Goal: Information Seeking & Learning: Learn about a topic

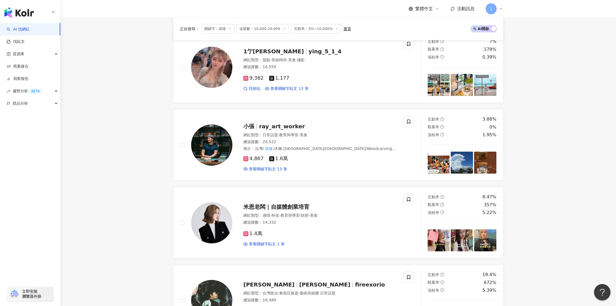
scroll to position [74, 0]
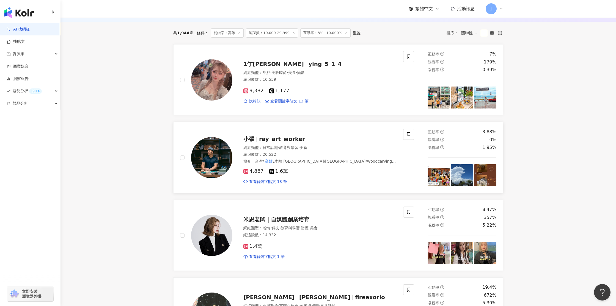
click at [204, 161] on img at bounding box center [211, 157] width 41 height 41
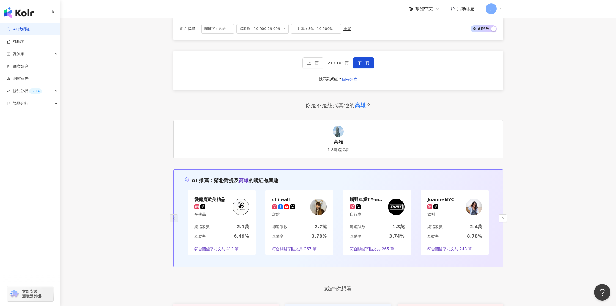
scroll to position [1004, 0]
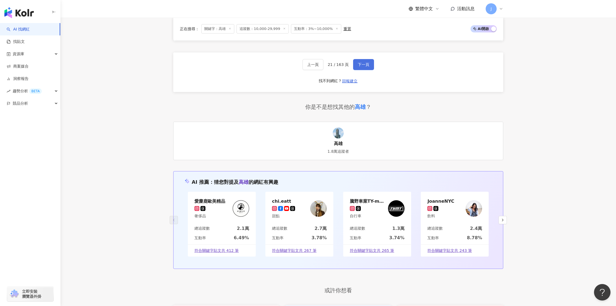
click at [361, 65] on span "下一頁" at bounding box center [364, 64] width 12 height 4
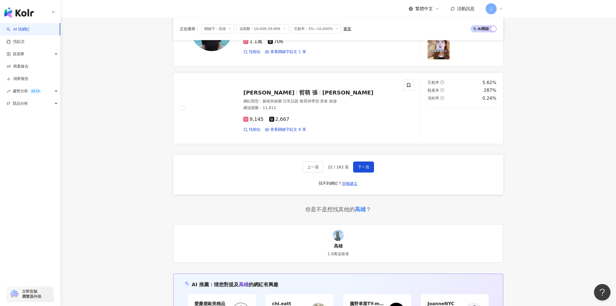
scroll to position [902, 0]
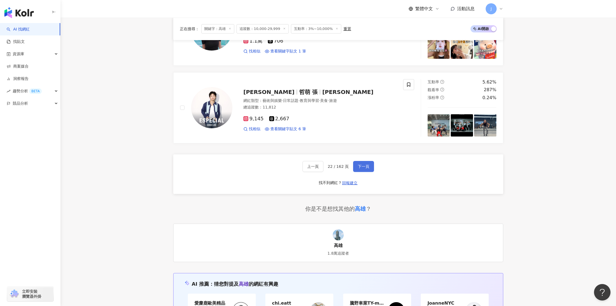
click at [359, 169] on span "下一頁" at bounding box center [364, 166] width 12 height 4
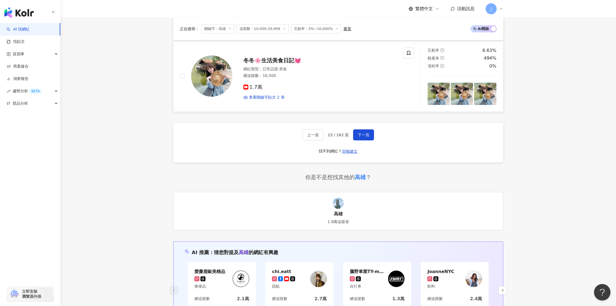
scroll to position [934, 0]
click at [362, 136] on span "下一頁" at bounding box center [364, 134] width 12 height 4
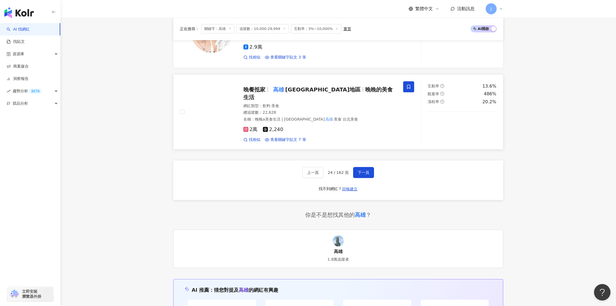
scroll to position [896, 0]
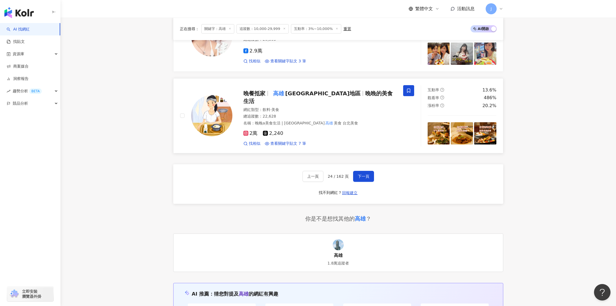
click at [217, 108] on img at bounding box center [211, 115] width 41 height 41
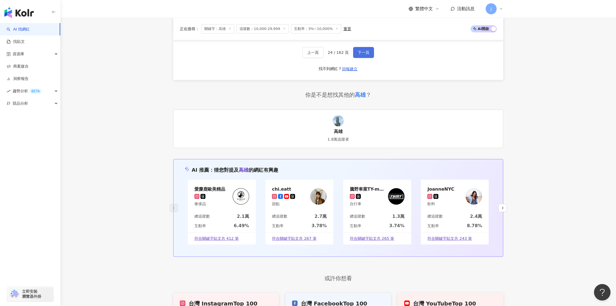
scroll to position [927, 0]
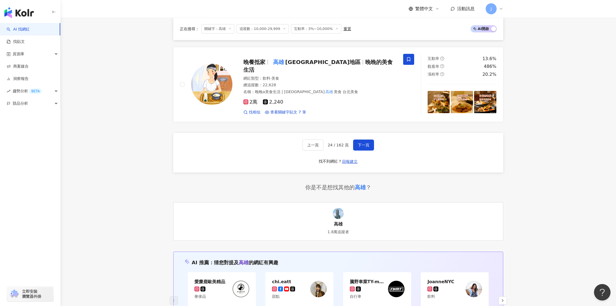
click at [361, 144] on span "下一頁" at bounding box center [364, 145] width 12 height 4
click at [360, 152] on div "上一頁 24 / 162 頁 下一頁 找不到網紅？ 回報建立" at bounding box center [338, 153] width 330 height 40
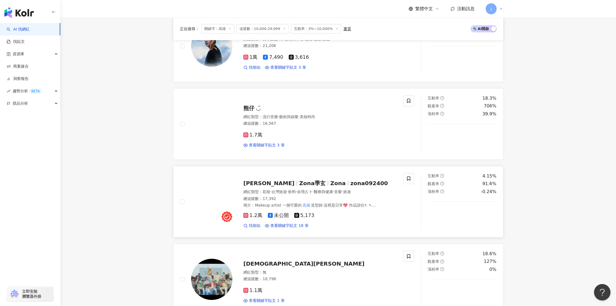
scroll to position [274, 0]
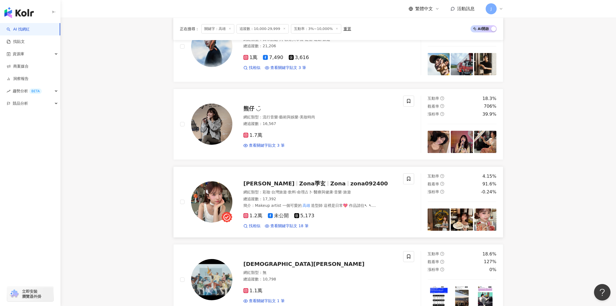
click at [226, 202] on img at bounding box center [211, 202] width 41 height 41
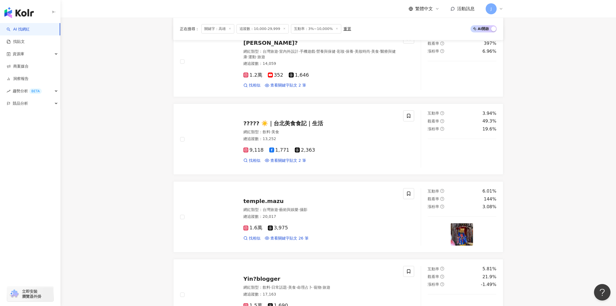
scroll to position [862, 0]
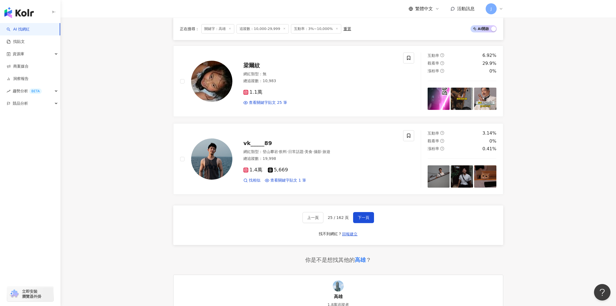
click at [360, 216] on span "下一頁" at bounding box center [364, 218] width 12 height 4
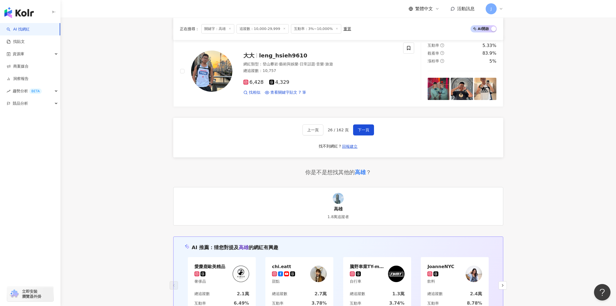
scroll to position [1107, 0]
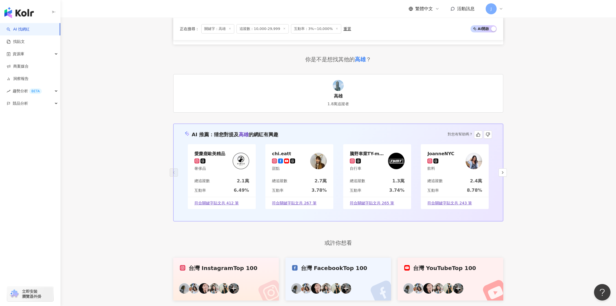
click at [364, 19] on span "下一頁" at bounding box center [364, 17] width 12 height 4
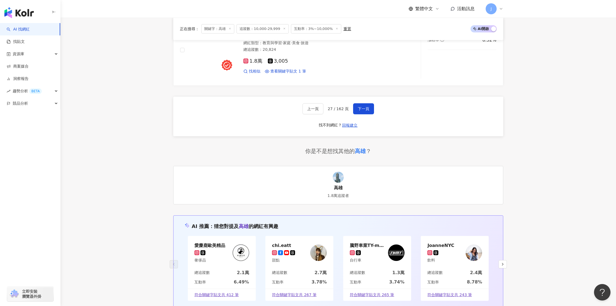
scroll to position [961, 0]
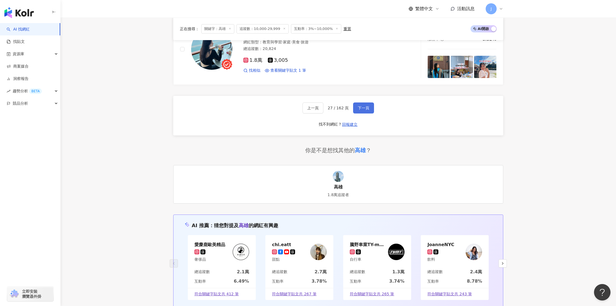
click at [358, 109] on span "下一頁" at bounding box center [364, 108] width 12 height 4
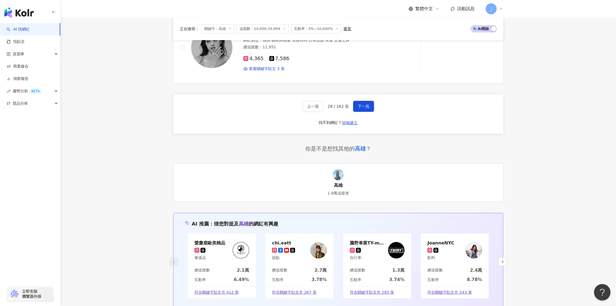
scroll to position [967, 0]
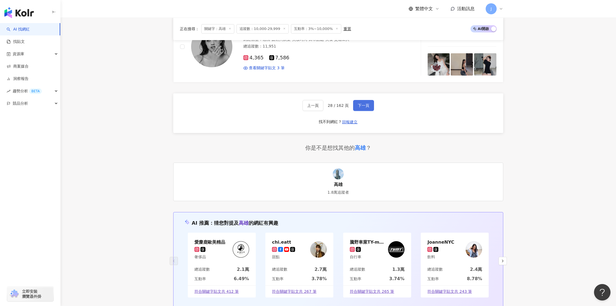
click at [359, 103] on span "下一頁" at bounding box center [364, 105] width 12 height 4
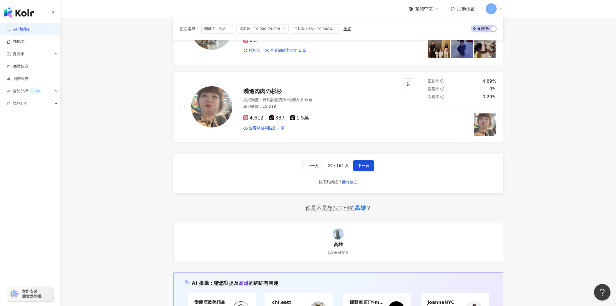
scroll to position [904, 0]
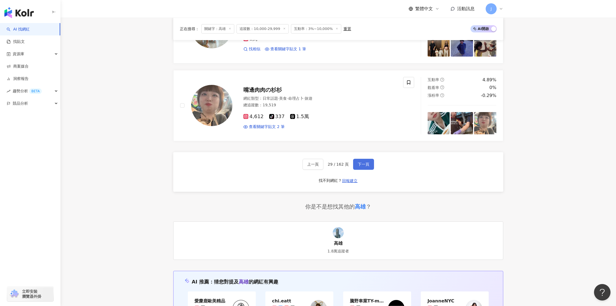
click at [363, 167] on span "下一頁" at bounding box center [364, 164] width 12 height 4
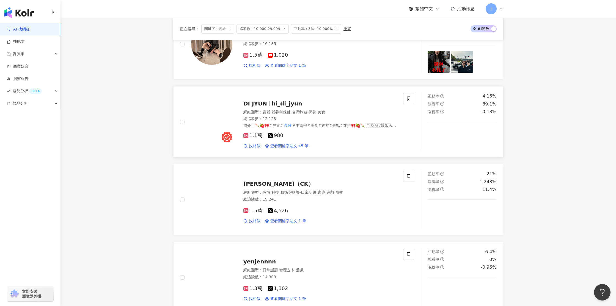
scroll to position [266, 0]
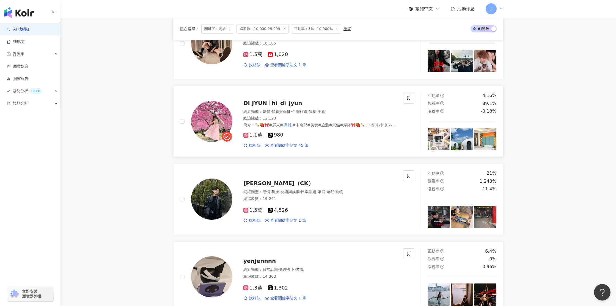
click at [212, 125] on img at bounding box center [211, 121] width 41 height 41
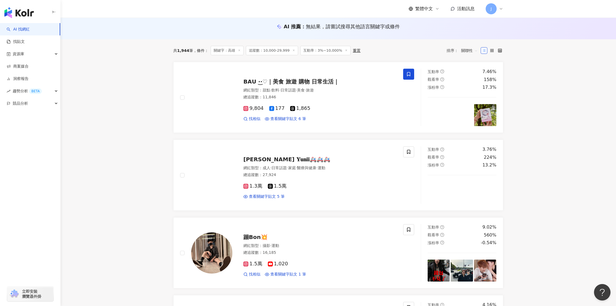
scroll to position [1098, 0]
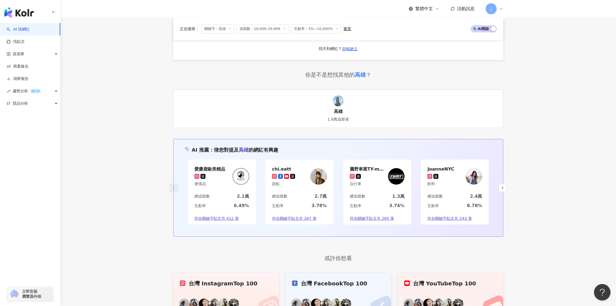
scroll to position [979, 0]
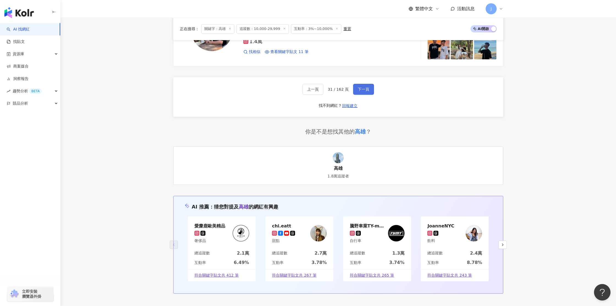
click at [362, 90] on span "下一頁" at bounding box center [364, 89] width 12 height 4
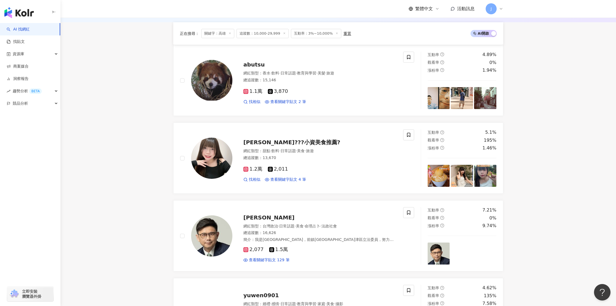
scroll to position [894, 0]
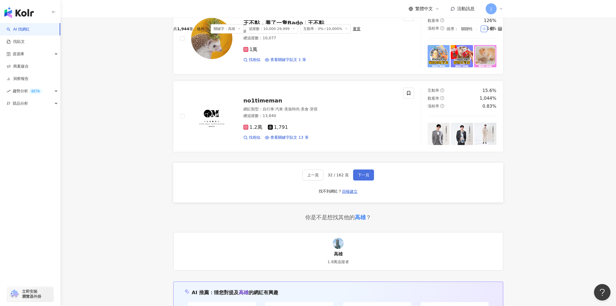
click at [362, 176] on span "下一頁" at bounding box center [364, 175] width 12 height 4
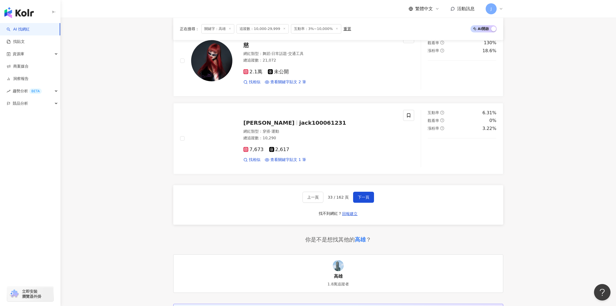
scroll to position [858, 0]
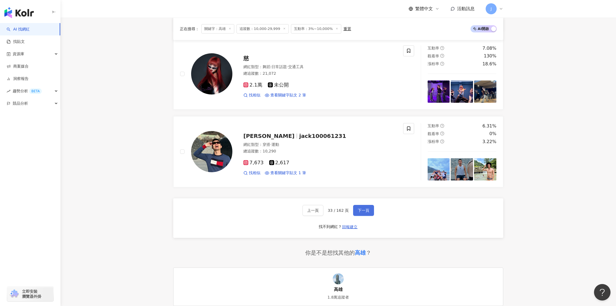
click at [367, 210] on span "下一頁" at bounding box center [364, 210] width 12 height 4
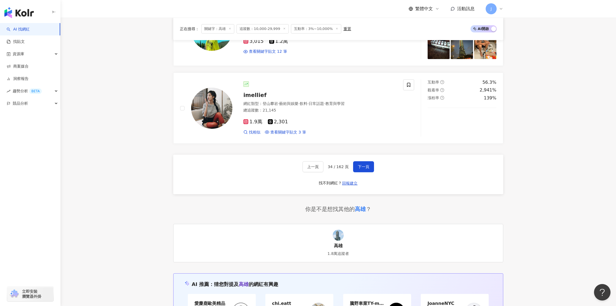
scroll to position [917, 0]
click at [360, 168] on span "下一頁" at bounding box center [364, 167] width 12 height 4
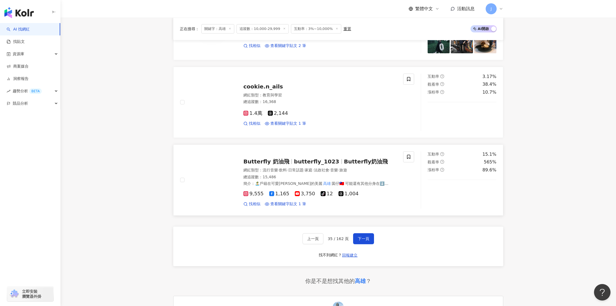
scroll to position [831, 0]
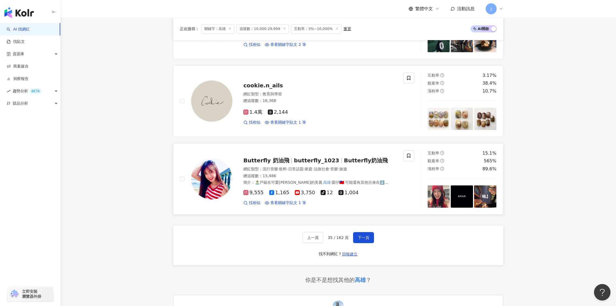
click at [209, 171] on img at bounding box center [211, 178] width 41 height 41
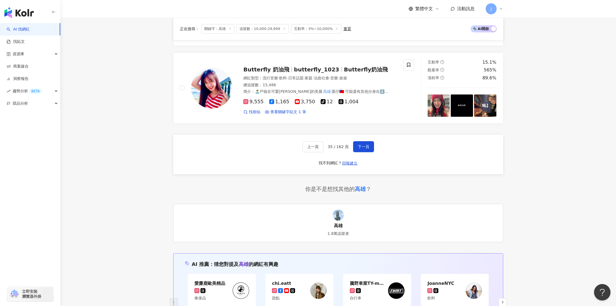
scroll to position [922, 0]
click at [359, 147] on span "下一頁" at bounding box center [364, 146] width 12 height 4
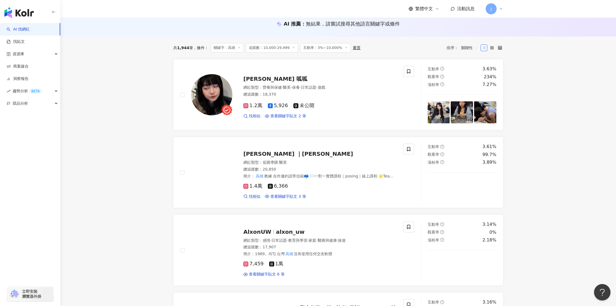
scroll to position [63, 0]
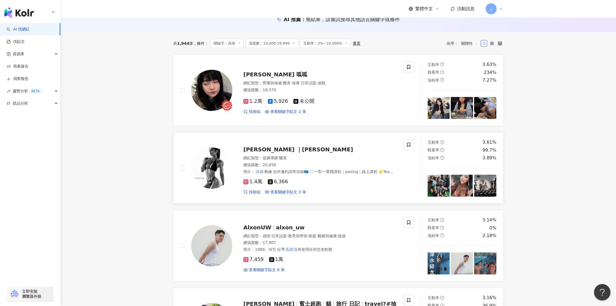
click at [211, 166] on img at bounding box center [211, 168] width 41 height 41
click at [361, 116] on div "宋芳穎 呱呱 網紅類型 ： 營養與保健 · 醫美 · 保養 · 日常話題 · 遊戲 總追蹤數 ： 18,370 1.2萬 5,926 未公開 找相似 查看關鍵…" at bounding box center [291, 90] width 223 height 57
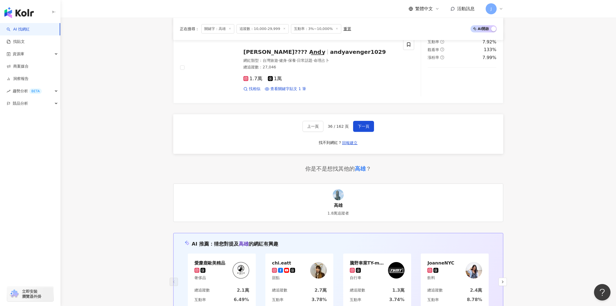
scroll to position [917, 0]
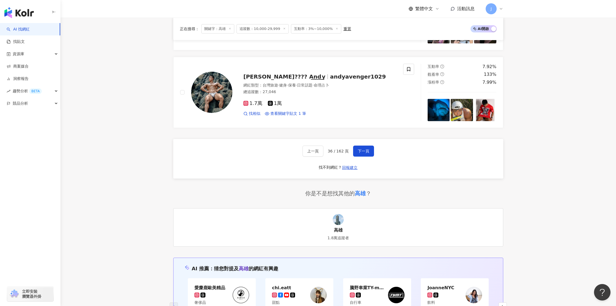
click at [359, 153] on span "下一頁" at bounding box center [364, 151] width 12 height 4
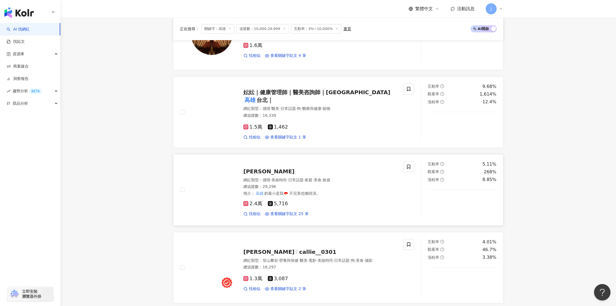
scroll to position [505, 0]
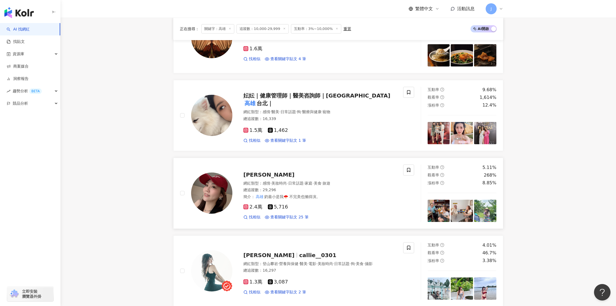
click at [218, 190] on img at bounding box center [211, 193] width 41 height 41
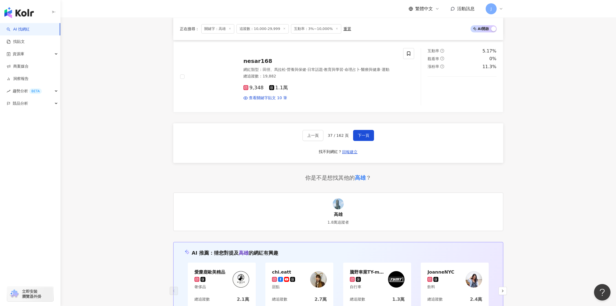
scroll to position [933, 0]
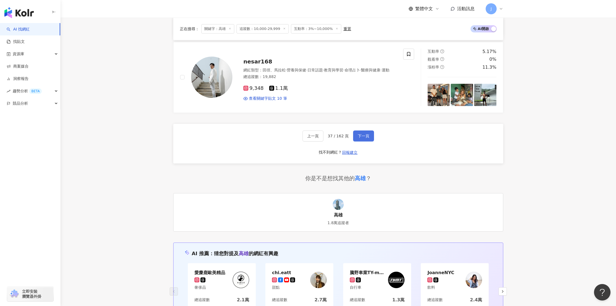
click at [360, 137] on span "下一頁" at bounding box center [364, 136] width 12 height 4
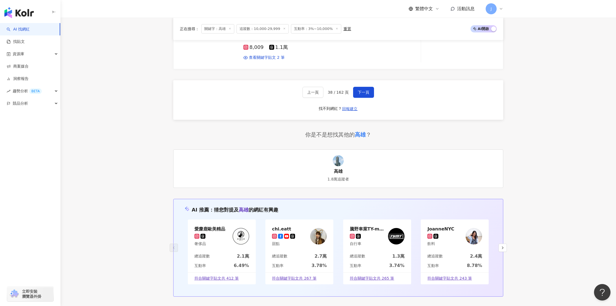
scroll to position [975, 0]
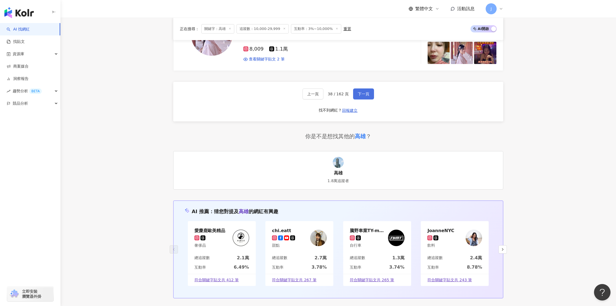
click at [362, 92] on span "下一頁" at bounding box center [364, 94] width 12 height 4
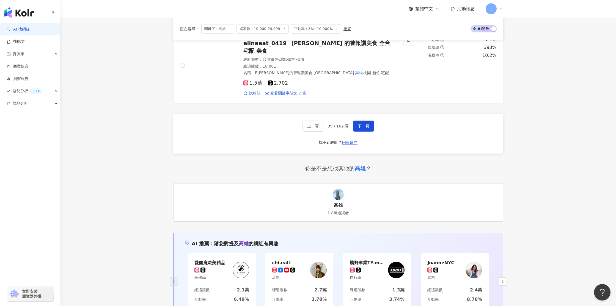
scroll to position [953, 0]
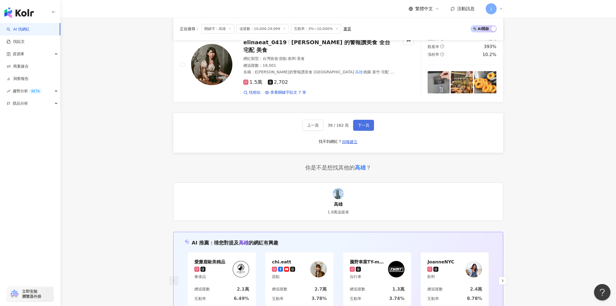
click at [354, 120] on button "下一頁" at bounding box center [363, 125] width 21 height 11
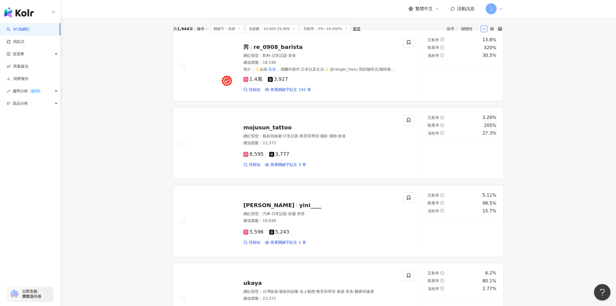
scroll to position [2, 0]
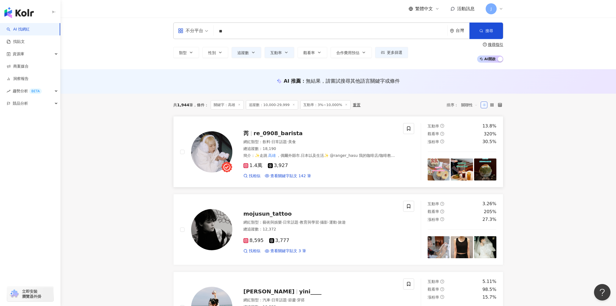
click at [210, 149] on img at bounding box center [211, 151] width 41 height 41
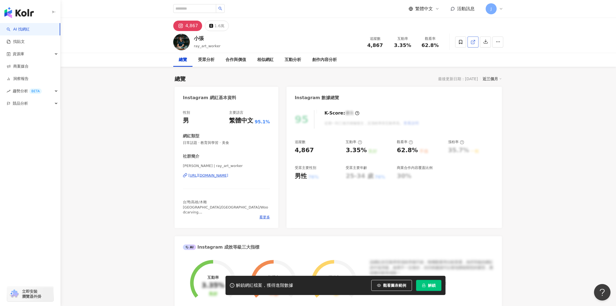
click at [473, 43] on icon at bounding box center [473, 42] width 5 height 5
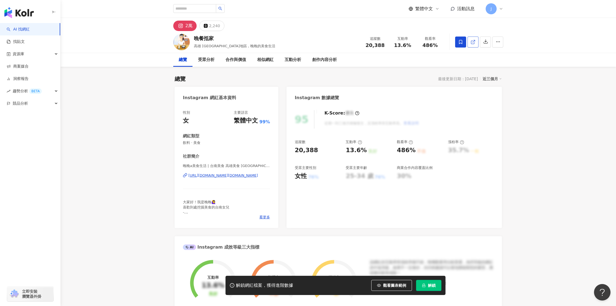
click at [475, 42] on icon at bounding box center [473, 42] width 5 height 5
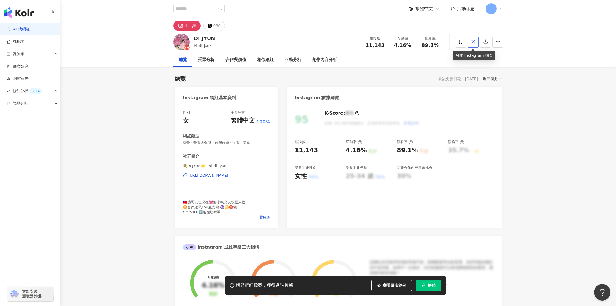
click at [473, 42] on line at bounding box center [474, 41] width 2 height 2
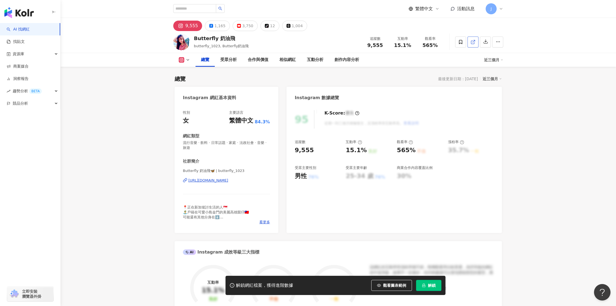
click at [472, 43] on icon at bounding box center [473, 42] width 5 height 5
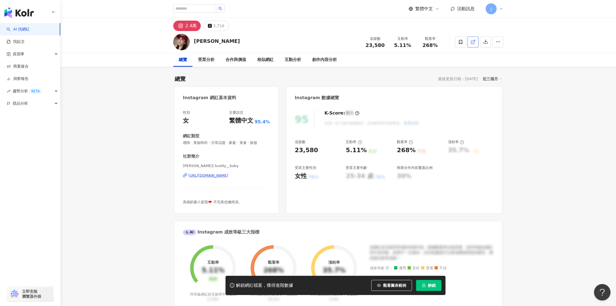
click at [472, 43] on icon at bounding box center [473, 42] width 5 height 5
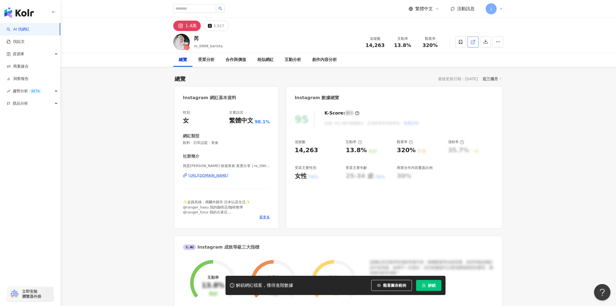
click at [473, 43] on icon at bounding box center [473, 42] width 5 height 5
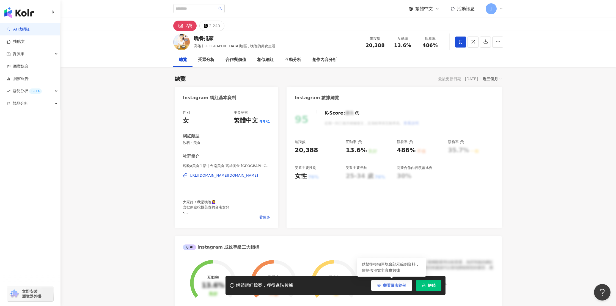
drag, startPoint x: 391, startPoint y: 285, endPoint x: 384, endPoint y: 281, distance: 8.1
click at [391, 285] on span "觀看圖表範例" at bounding box center [394, 286] width 23 height 4
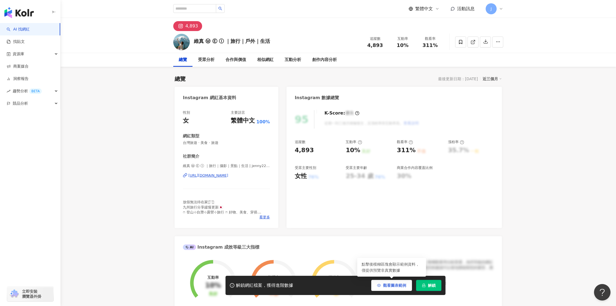
click at [390, 285] on span "觀看圖表範例" at bounding box center [394, 286] width 23 height 4
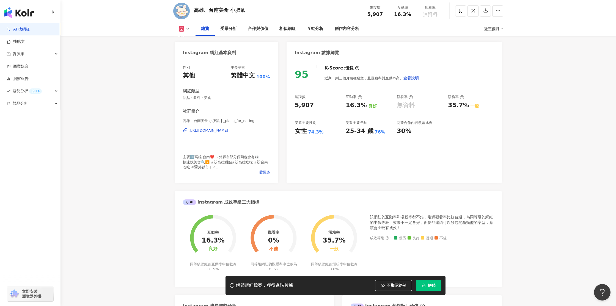
scroll to position [45, 0]
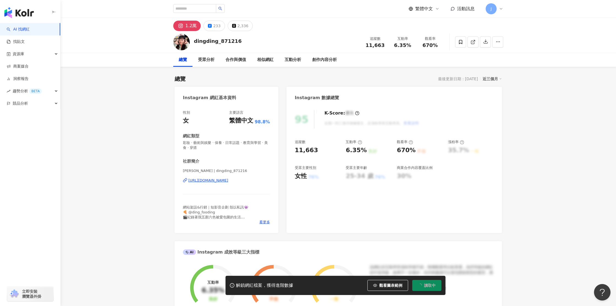
click at [385, 286] on span "觀看圖表範例" at bounding box center [390, 286] width 23 height 4
drag, startPoint x: 367, startPoint y: 46, endPoint x: 382, endPoint y: 46, distance: 15.4
click at [382, 46] on div "11,663" at bounding box center [375, 46] width 21 height 6
copy span "11,663"
drag, startPoint x: 395, startPoint y: 47, endPoint x: 410, endPoint y: 46, distance: 14.9
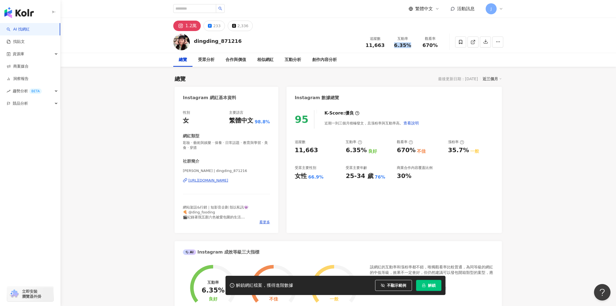
click at [410, 46] on div "6.35%" at bounding box center [402, 46] width 21 height 6
copy span "6.35%"
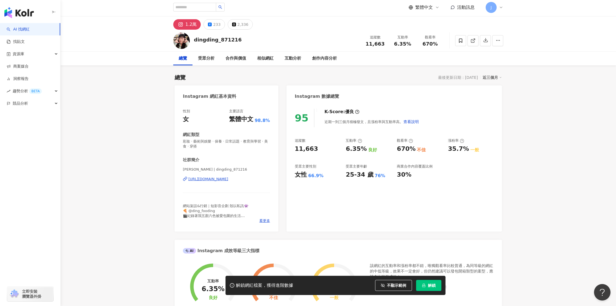
scroll to position [2, 0]
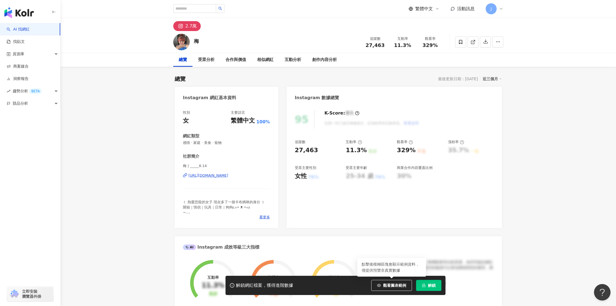
drag, startPoint x: 391, startPoint y: 288, endPoint x: 347, endPoint y: 8, distance: 283.1
click at [391, 288] on span "觀看圖表範例" at bounding box center [394, 286] width 23 height 4
drag, startPoint x: 380, startPoint y: 46, endPoint x: 386, endPoint y: 46, distance: 5.5
click at [386, 46] on div "追蹤數 27,463" at bounding box center [375, 42] width 28 height 12
drag, startPoint x: 394, startPoint y: 45, endPoint x: 410, endPoint y: 45, distance: 15.4
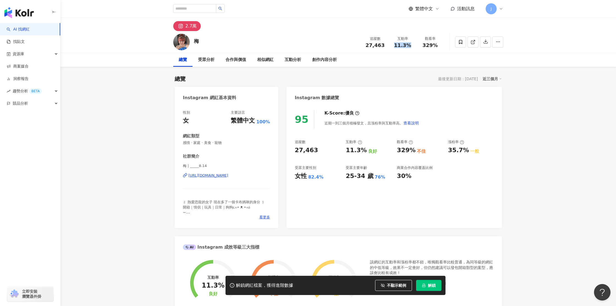
click at [410, 45] on div "11.3%" at bounding box center [402, 46] width 21 height 6
copy span "11.3%"
